Goal: Task Accomplishment & Management: Manage account settings

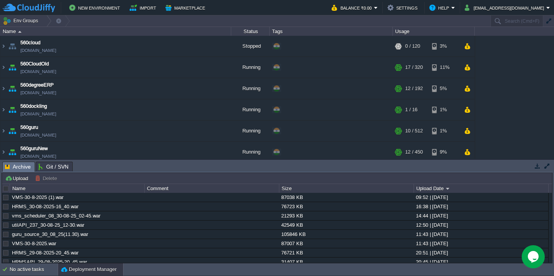
scroll to position [190, 0]
click at [7, 191] on div at bounding box center [6, 188] width 7 height 7
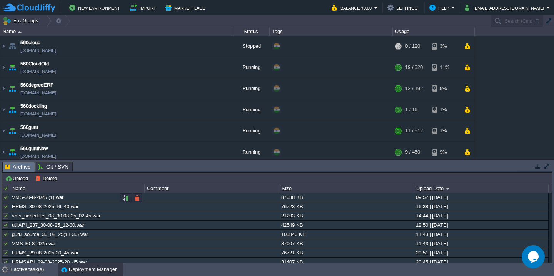
click at [7, 200] on div at bounding box center [5, 197] width 7 height 7
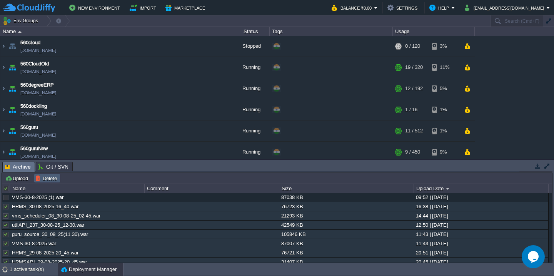
click at [47, 179] on button "Delete" at bounding box center [47, 178] width 24 height 7
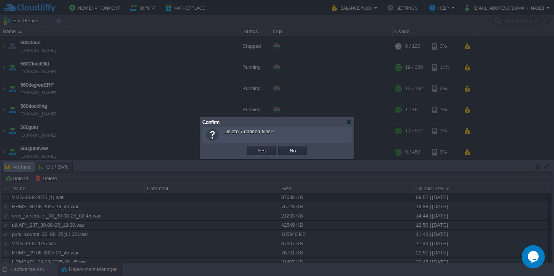
click at [255, 147] on button "Yes" at bounding box center [261, 150] width 13 height 7
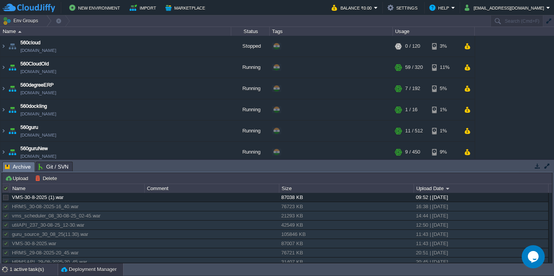
click at [25, 272] on div "1 active task(s)" at bounding box center [34, 269] width 48 height 12
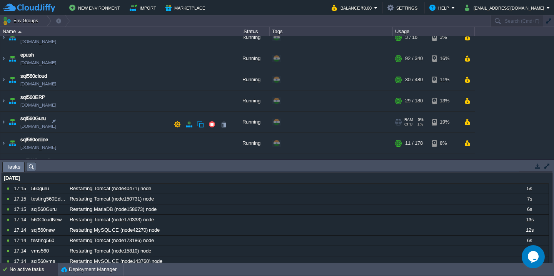
scroll to position [174, 0]
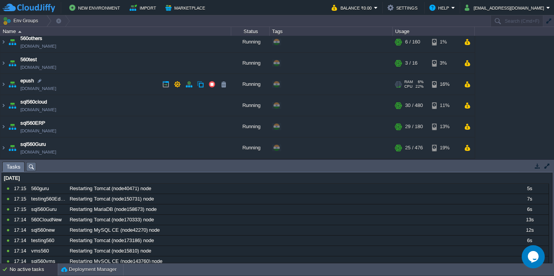
click at [115, 92] on td "epush svt560testing.cloudjiffy.net" at bounding box center [115, 84] width 231 height 21
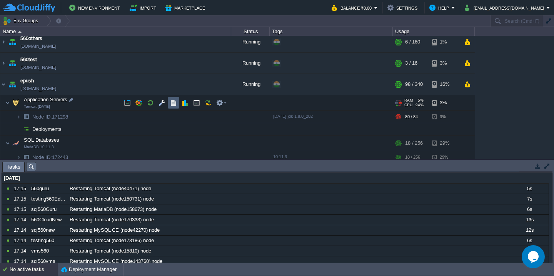
click at [172, 103] on button "button" at bounding box center [173, 102] width 7 height 7
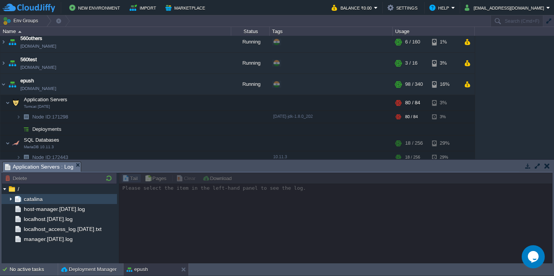
click at [9, 196] on img at bounding box center [11, 199] width 6 height 10
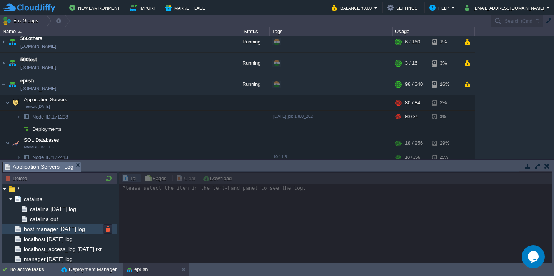
scroll to position [1, 0]
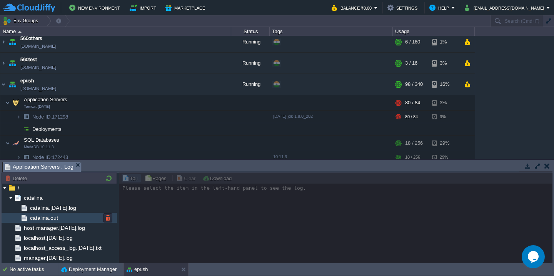
click at [58, 219] on span "catalina.out" at bounding box center [43, 217] width 31 height 7
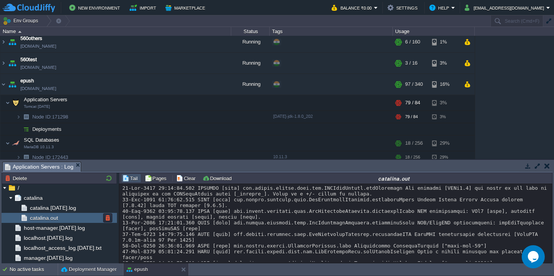
scroll to position [2403, 0]
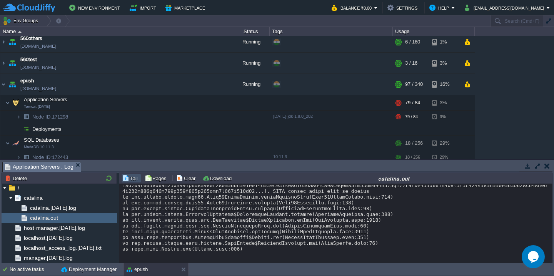
click at [537, 162] on button "button" at bounding box center [537, 165] width 7 height 7
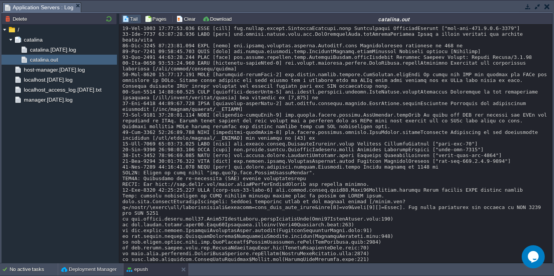
scroll to position [2244, 0]
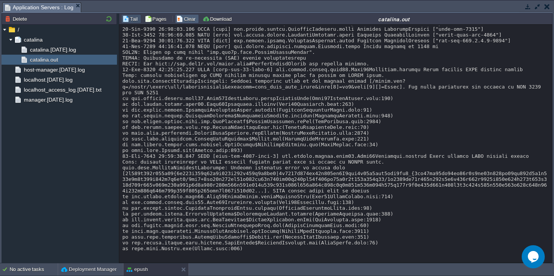
click at [186, 20] on button "Clear" at bounding box center [187, 18] width 22 height 7
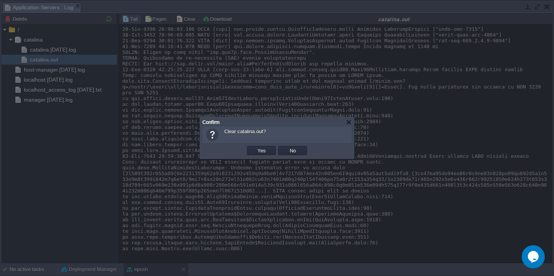
click at [255, 147] on button "Yes" at bounding box center [261, 150] width 13 height 7
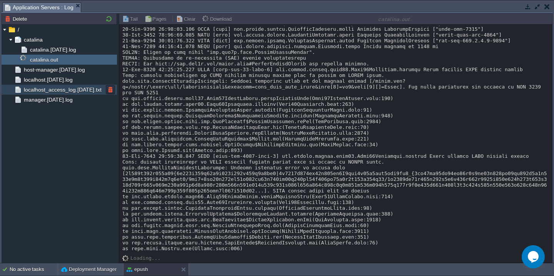
click at [51, 88] on span "localhost_access_log.2025-08-31.txt" at bounding box center [62, 89] width 80 height 7
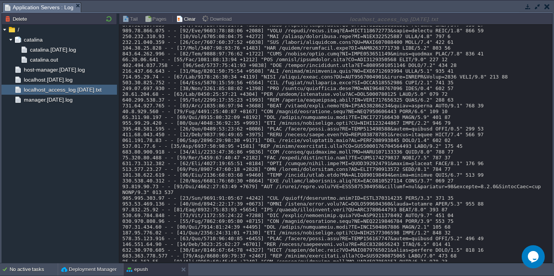
scroll to position [5029, 0]
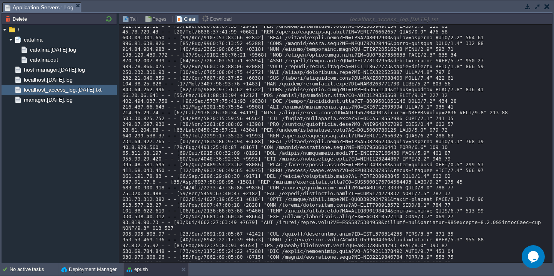
click at [180, 19] on button "Clear" at bounding box center [187, 18] width 22 height 7
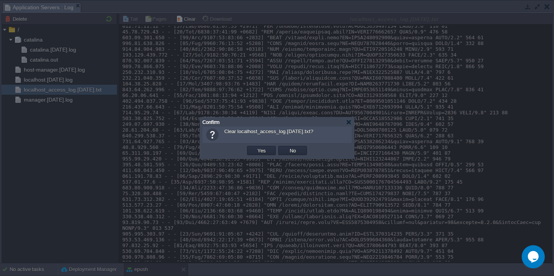
click at [255, 147] on button "Yes" at bounding box center [261, 150] width 13 height 7
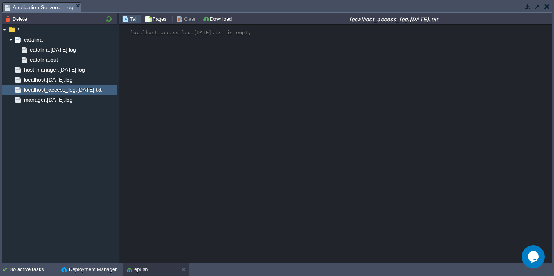
scroll to position [0, 0]
click at [532, 6] on td at bounding box center [528, 6] width 10 height 9
